Goal: Check status: Check status

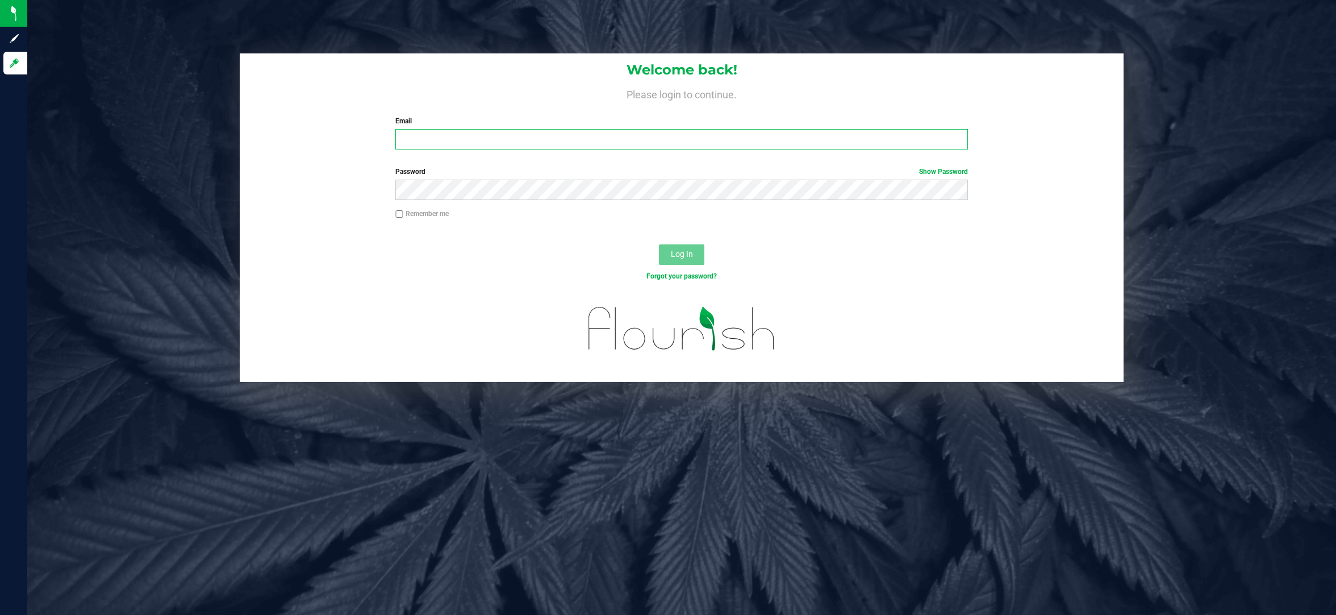
type input "cma@levelexperience.com"
click at [687, 248] on button "Log In" at bounding box center [681, 254] width 45 height 20
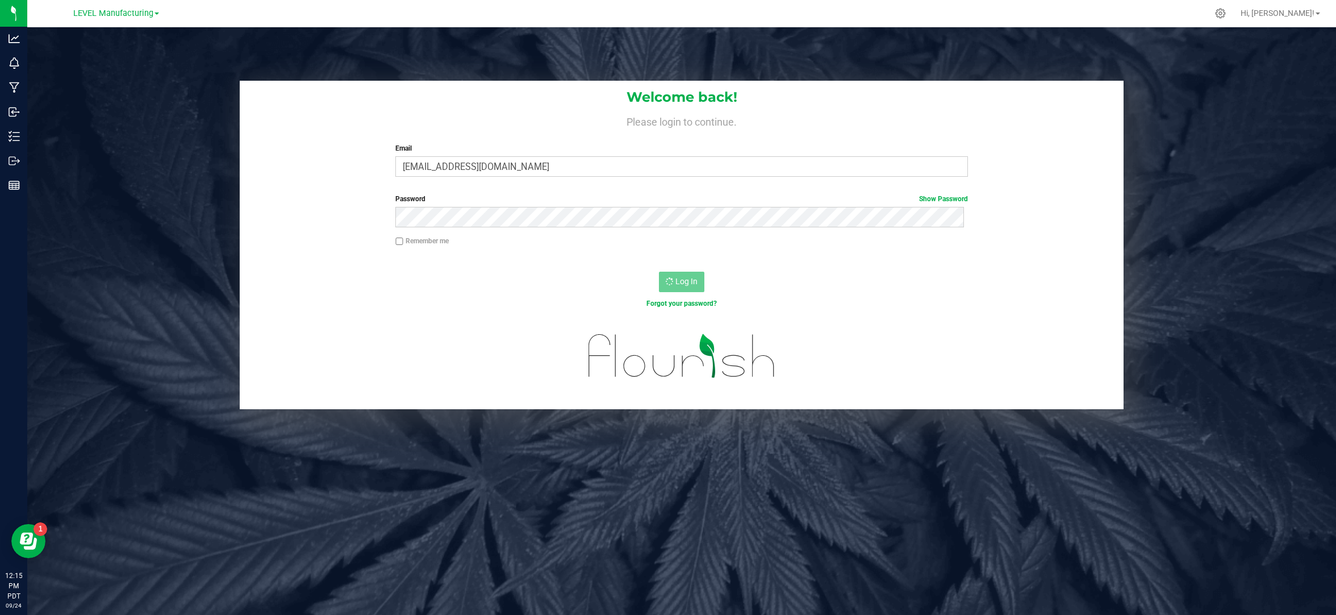
click at [156, 12] on span at bounding box center [156, 13] width 5 height 2
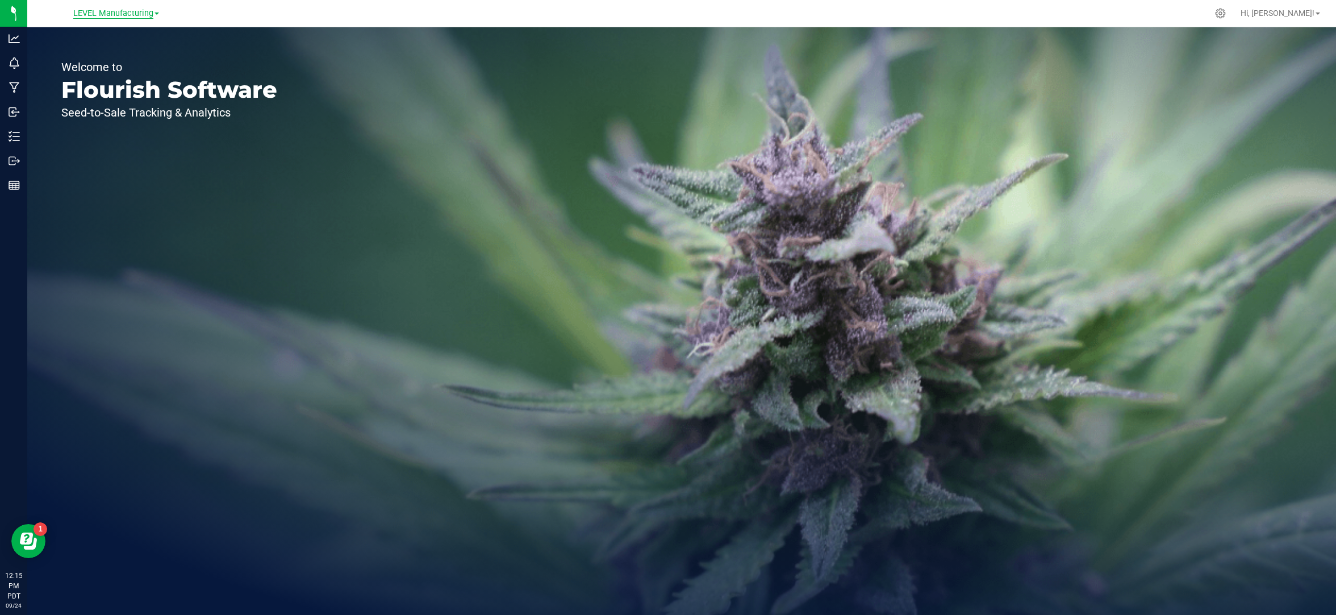
click at [136, 12] on span "LEVEL Manufacturing" at bounding box center [113, 14] width 80 height 10
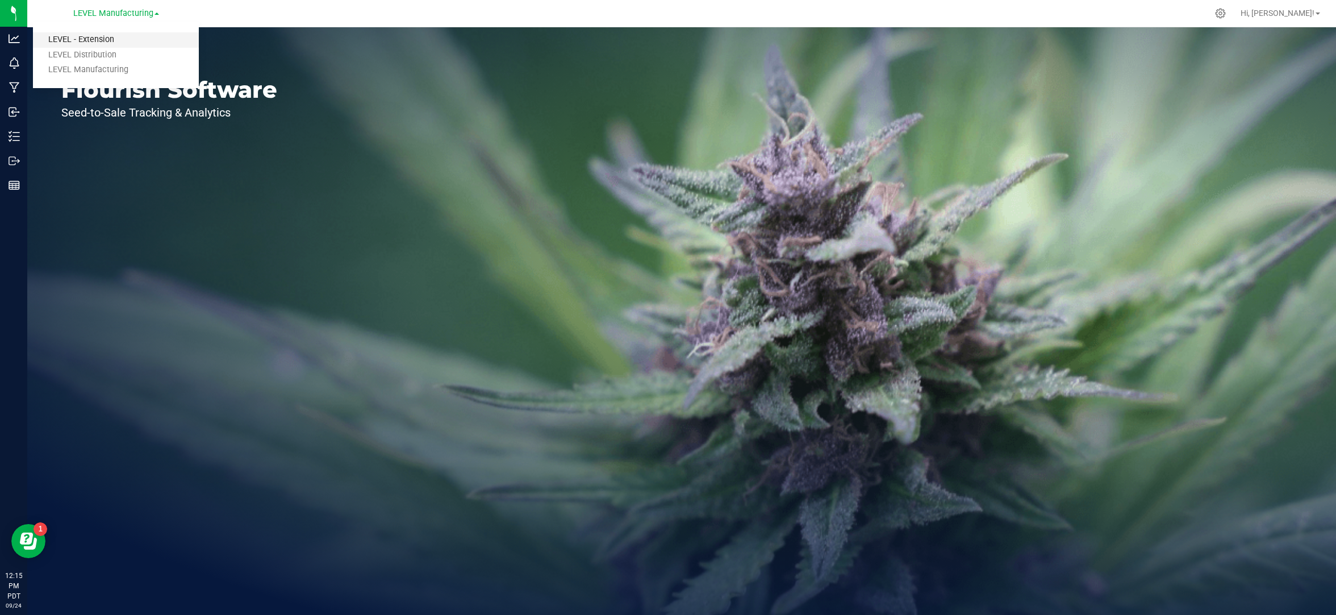
click at [112, 38] on link "LEVEL - Extension" at bounding box center [116, 39] width 166 height 15
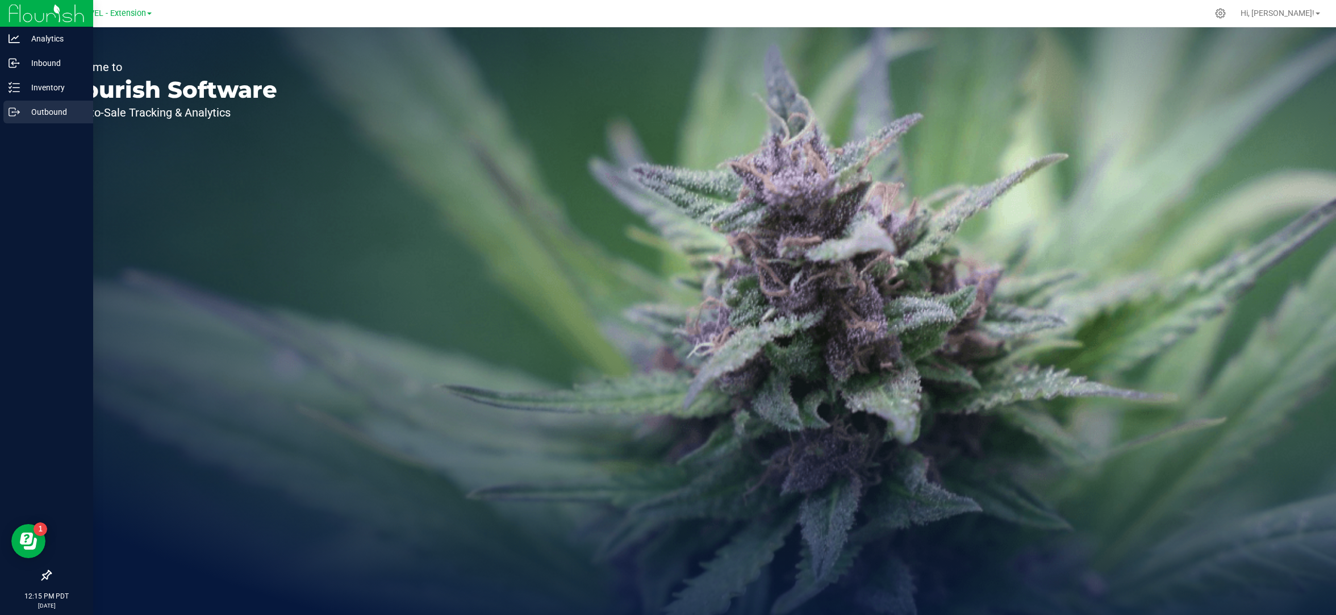
click at [24, 118] on p "Outbound" at bounding box center [54, 112] width 68 height 14
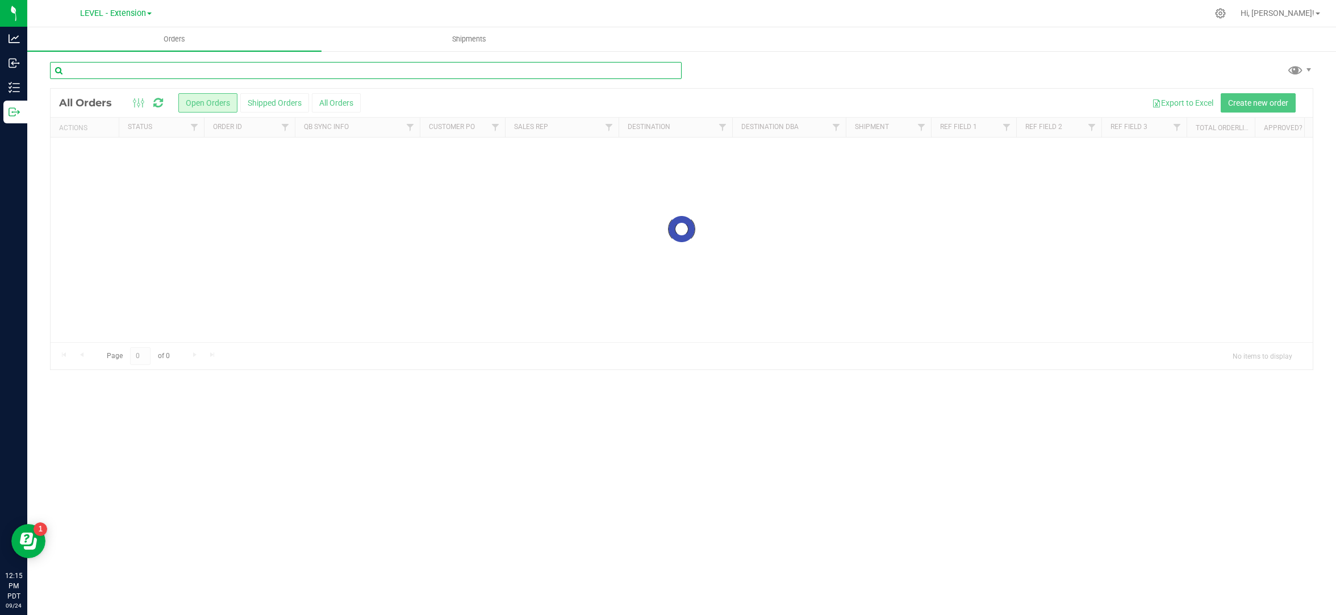
click at [232, 77] on input "text" at bounding box center [366, 70] width 632 height 17
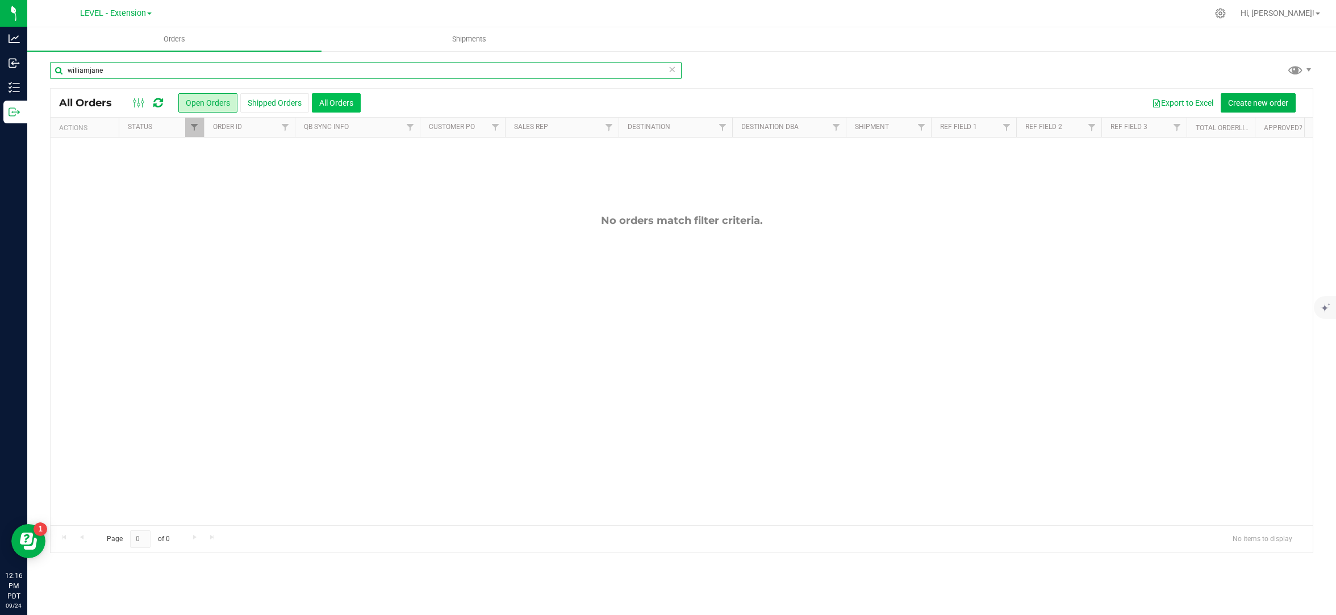
type input "williamjane"
click at [335, 102] on button "All Orders" at bounding box center [336, 102] width 49 height 19
